Goal: Ask a question

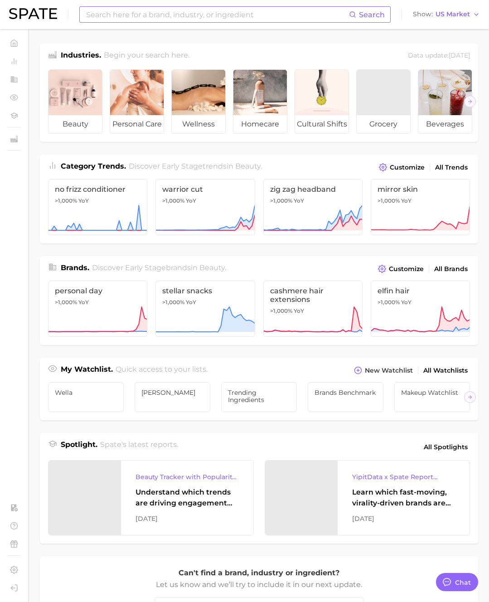
click at [160, 13] on input at bounding box center [217, 14] width 264 height 15
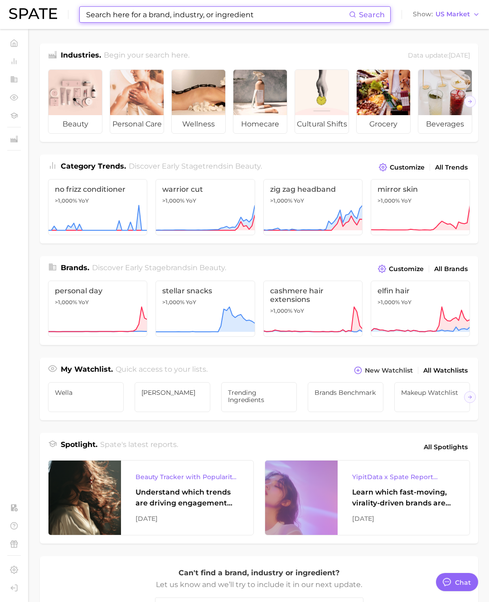
type input "#"
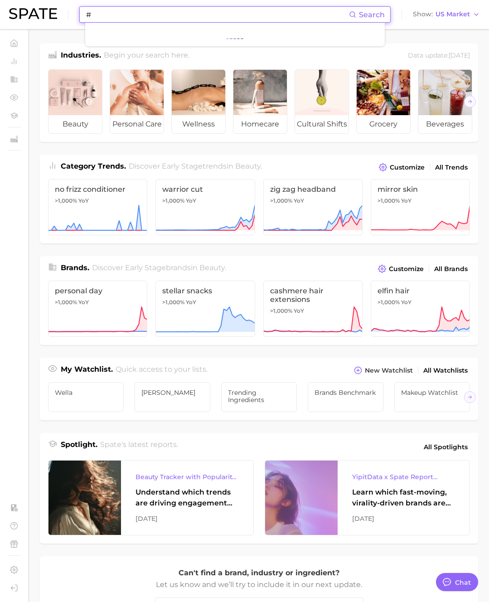
type textarea "x"
click at [283, 36] on button "Suggest" at bounding box center [288, 37] width 52 height 15
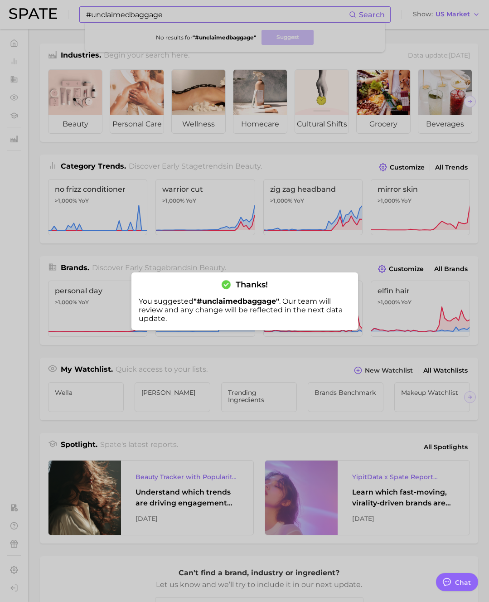
click at [178, 14] on div at bounding box center [244, 301] width 489 height 602
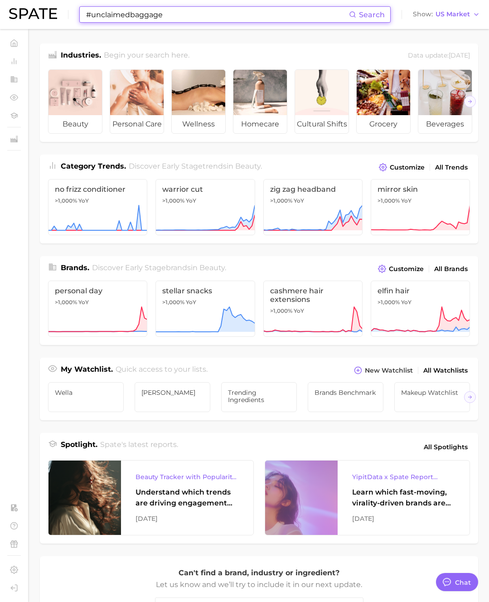
click at [178, 14] on input "#unclaimedbaggage" at bounding box center [217, 14] width 264 height 15
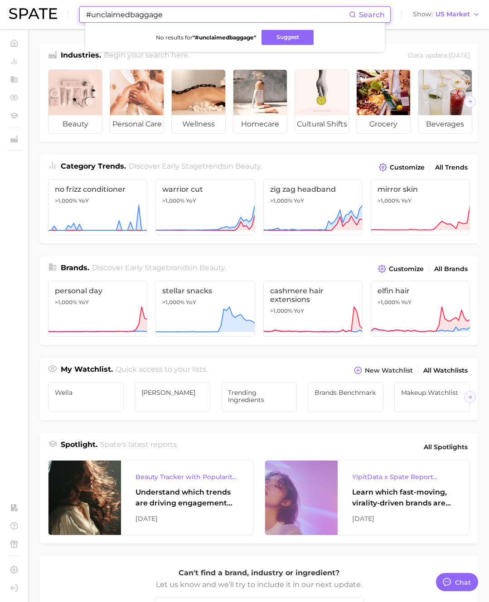
click at [178, 14] on input "#unclaimedbaggage" at bounding box center [217, 14] width 264 height 15
type input "#lostluggage"
click at [278, 39] on button "Suggest" at bounding box center [277, 37] width 52 height 15
